Goal: Task Accomplishment & Management: Manage account settings

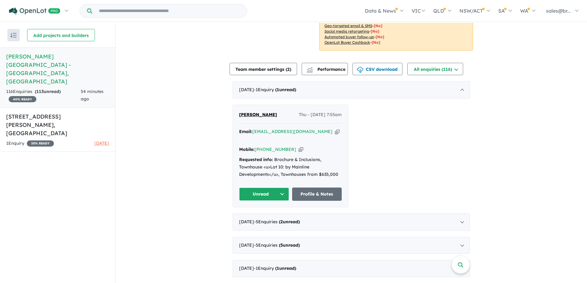
scroll to position [185, 0]
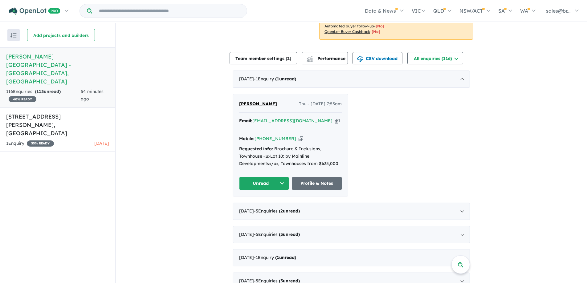
click at [273, 177] on button "Unread" at bounding box center [264, 183] width 50 height 13
click at [264, 205] on button "Assigned" at bounding box center [266, 212] width 54 height 14
click at [458, 203] on div "[DATE] - 5 Enquir ies ( 2 unread)" at bounding box center [350, 211] width 237 height 17
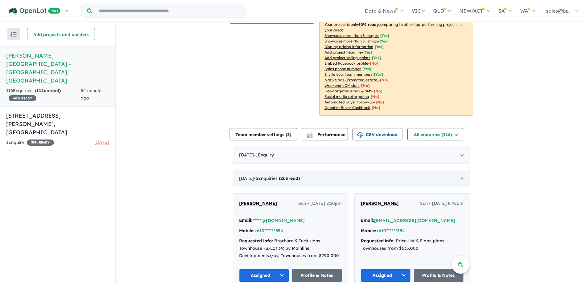
scroll to position [92, 0]
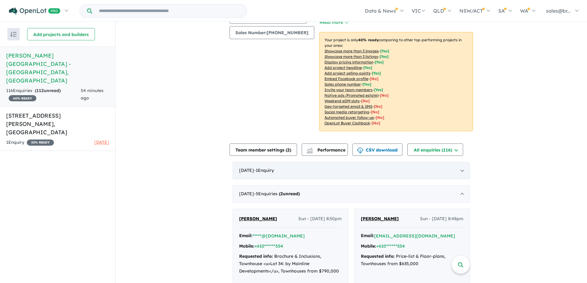
click at [274, 168] on span "- 1 Enquir y ( 0 unread)" at bounding box center [264, 171] width 20 height 6
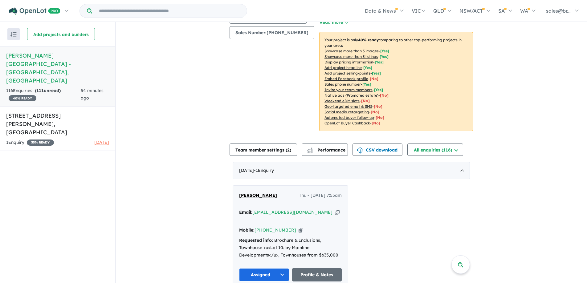
click at [298, 227] on icon "button" at bounding box center [300, 230] width 5 height 6
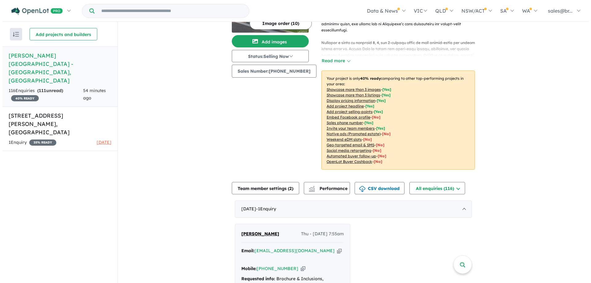
scroll to position [0, 0]
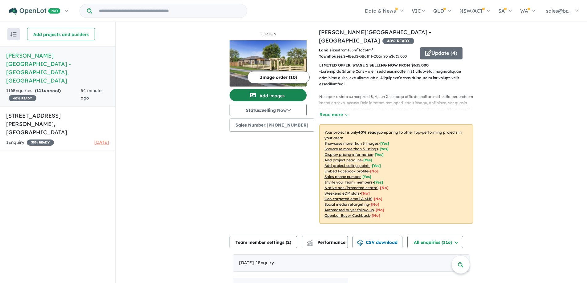
click at [273, 97] on button "Add images" at bounding box center [267, 95] width 77 height 12
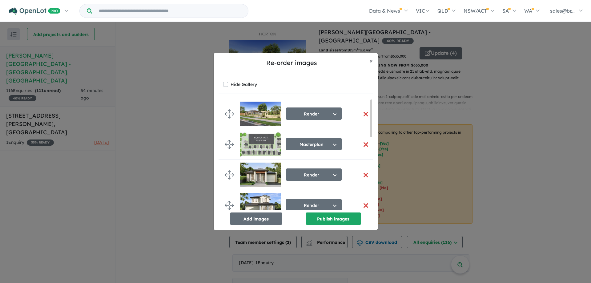
click at [361, 146] on button "button" at bounding box center [366, 144] width 13 height 13
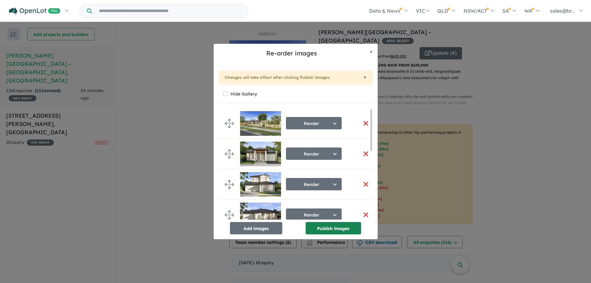
click at [341, 232] on button "Publish images" at bounding box center [333, 228] width 55 height 12
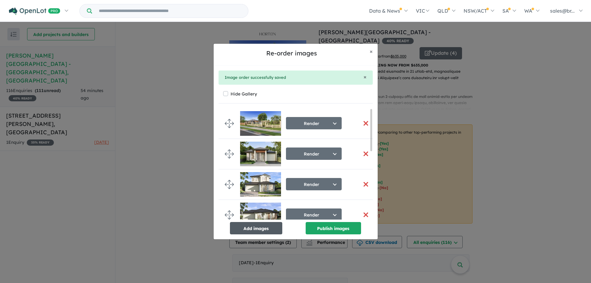
click at [266, 228] on button "Add images" at bounding box center [256, 228] width 52 height 12
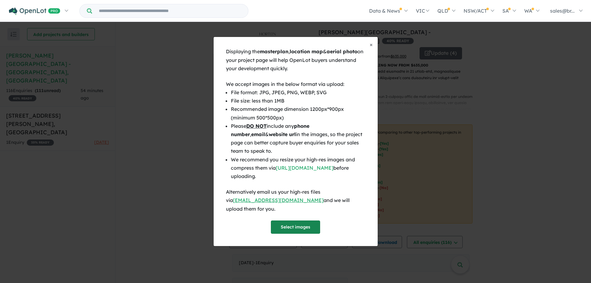
click at [299, 225] on button "Select images" at bounding box center [295, 226] width 49 height 13
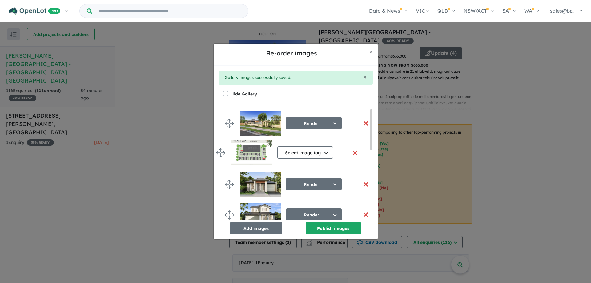
drag, startPoint x: 229, startPoint y: 206, endPoint x: 221, endPoint y: 152, distance: 54.6
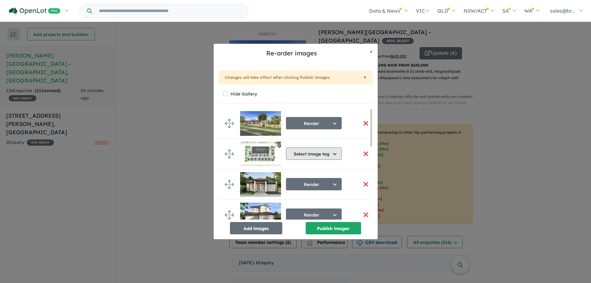
click at [334, 157] on button "Select image tag" at bounding box center [314, 153] width 56 height 12
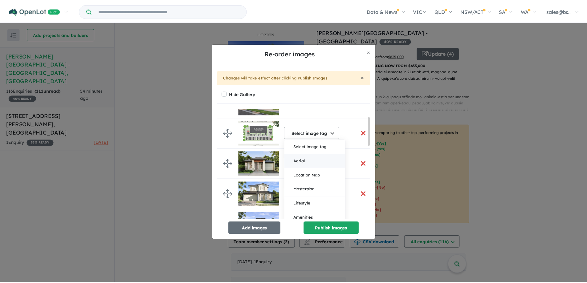
scroll to position [31, 0]
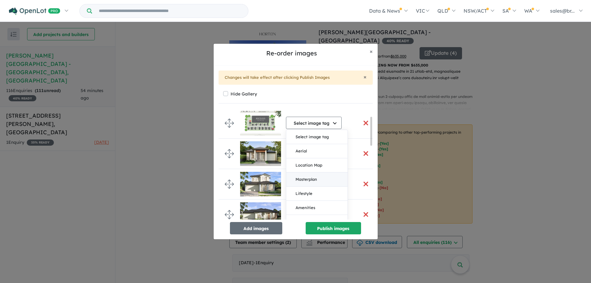
click at [326, 181] on button "Masterplan" at bounding box center [316, 179] width 61 height 14
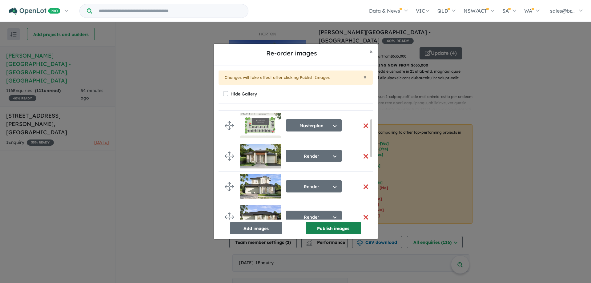
click at [335, 228] on button "Publish images" at bounding box center [333, 228] width 55 height 12
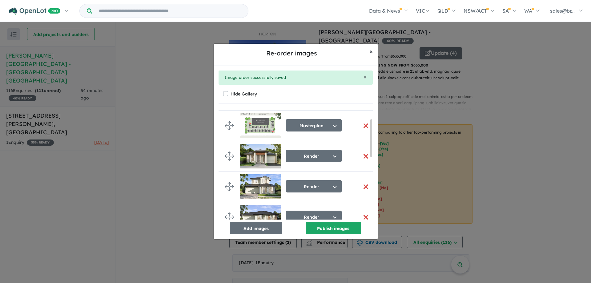
click at [370, 50] on span "×" at bounding box center [371, 51] width 3 height 7
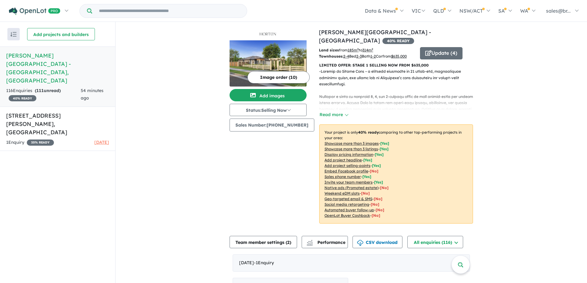
click at [273, 55] on img at bounding box center [267, 63] width 77 height 46
